Goal: Task Accomplishment & Management: Use online tool/utility

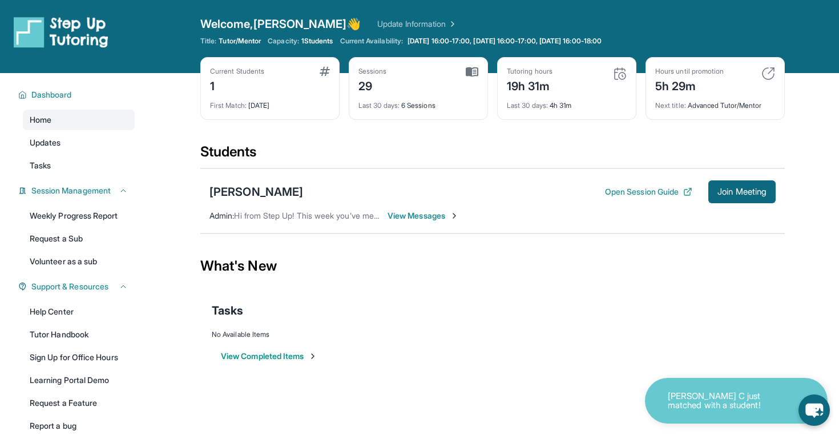
click at [645, 89] on div "Current Students 1 First Match : 4 months ago Sessions 29 Last 30 days : 6 Sess…" at bounding box center [492, 100] width 585 height 86
click at [718, 191] on span "Join Meeting" at bounding box center [742, 191] width 49 height 7
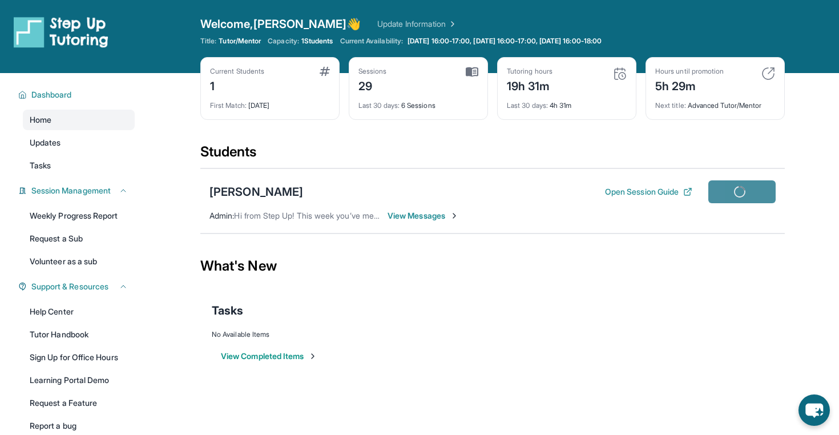
click at [440, 213] on span "View Messages" at bounding box center [423, 215] width 71 height 11
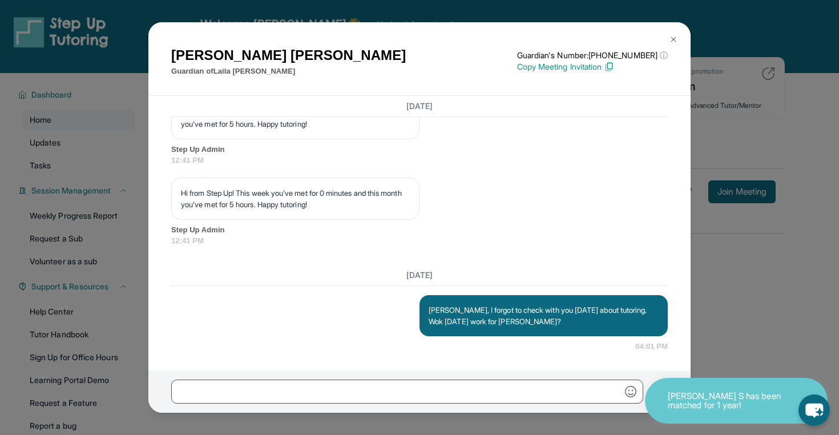
scroll to position [25360, 0]
click at [672, 34] on button at bounding box center [673, 39] width 23 height 23
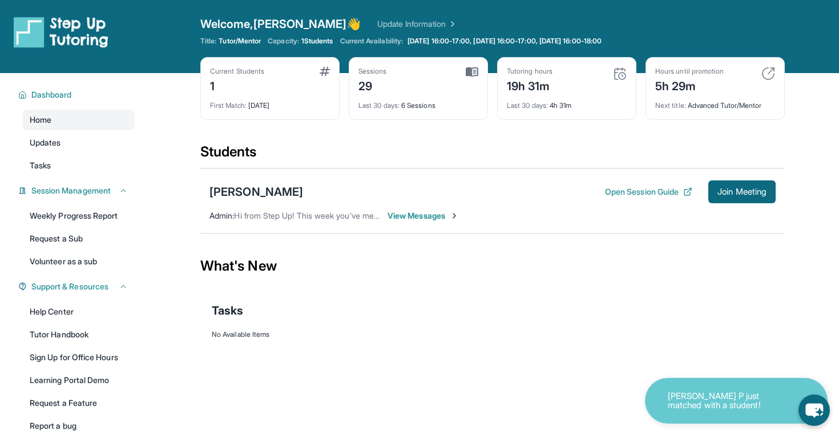
click at [433, 214] on span "View Messages" at bounding box center [423, 215] width 71 height 11
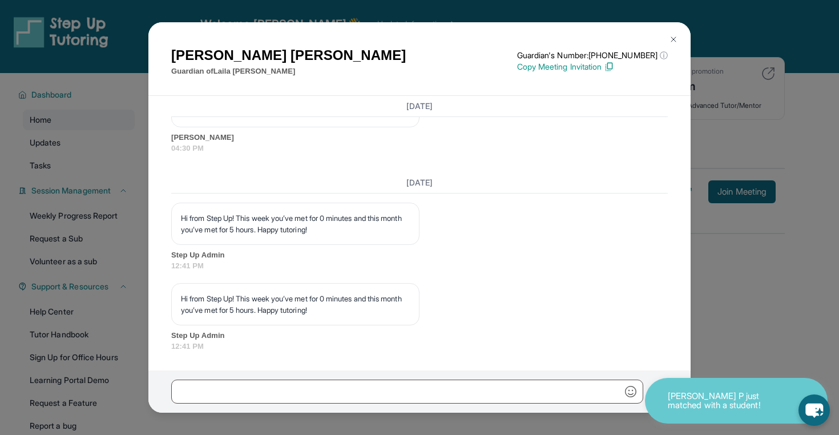
scroll to position [25255, 0]
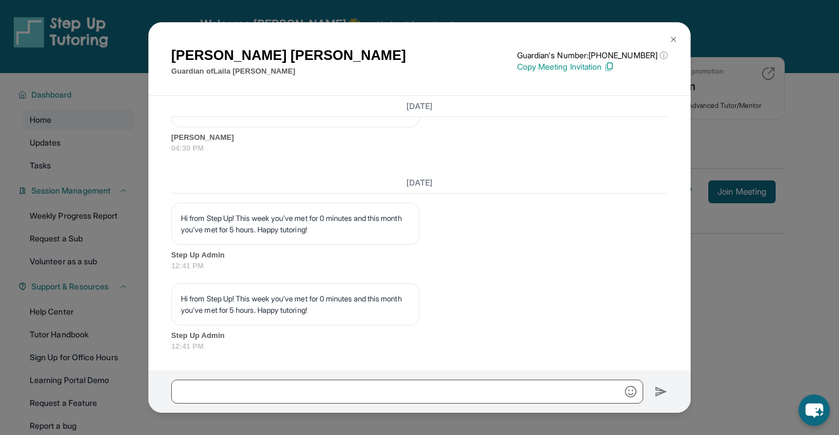
click at [674, 38] on img at bounding box center [673, 39] width 9 height 9
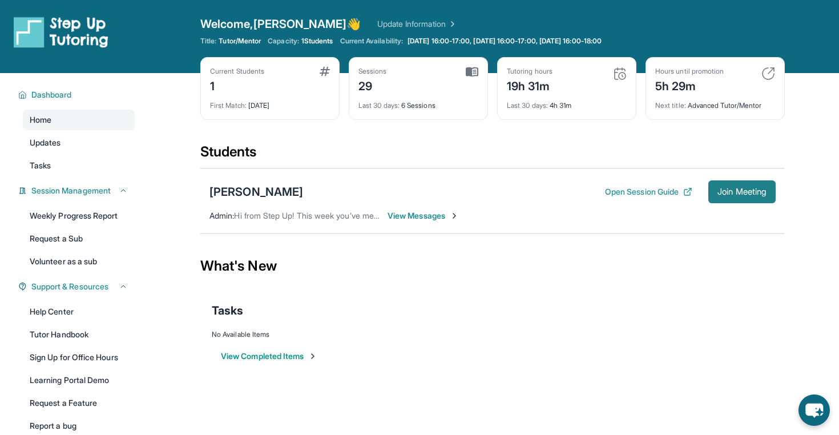
click at [718, 192] on span "Join Meeting" at bounding box center [742, 191] width 49 height 7
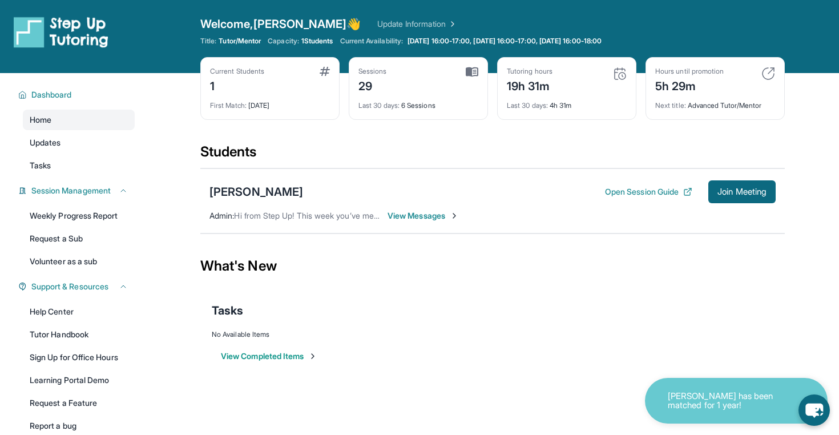
scroll to position [34, 0]
click at [726, 188] on span "Join Meeting" at bounding box center [742, 191] width 49 height 7
click at [755, 189] on span "Join Meeting" at bounding box center [742, 191] width 49 height 7
